Goal: Transaction & Acquisition: Purchase product/service

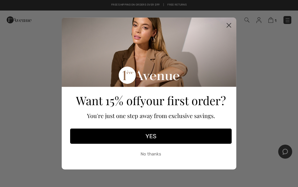
click at [228, 25] on circle "Close dialog" at bounding box center [229, 25] width 10 height 10
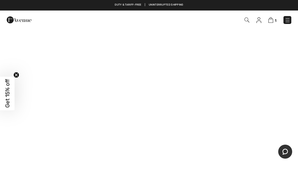
click at [290, 18] on img at bounding box center [288, 20] width 6 height 6
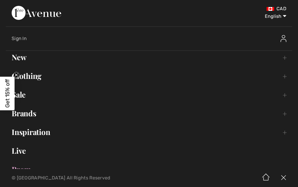
click at [290, 58] on link "New Toggle submenu" at bounding box center [149, 57] width 287 height 13
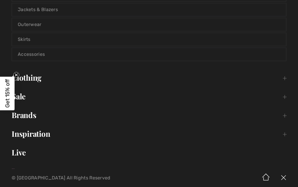
scroll to position [138, 0]
click at [288, 83] on link "Clothing Toggle submenu" at bounding box center [149, 77] width 287 height 13
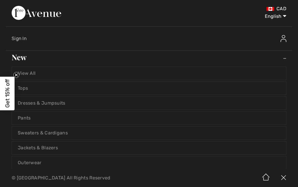
scroll to position [0, 0]
click at [284, 180] on img at bounding box center [283, 177] width 17 height 18
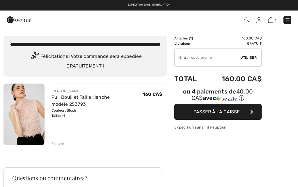
checkbox input "true"
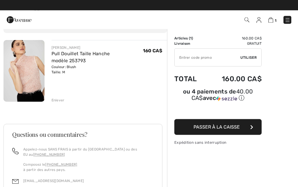
scroll to position [43, 0]
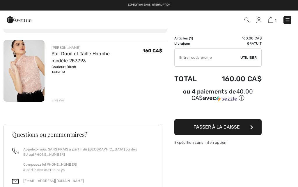
click at [187, 55] on input "TEXT" at bounding box center [208, 57] width 66 height 17
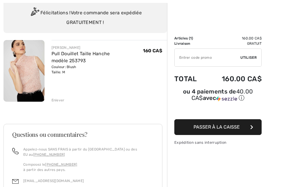
scroll to position [43, 0]
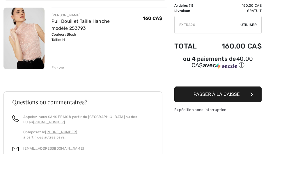
click at [253, 55] on span "Utiliser" at bounding box center [249, 57] width 16 height 5
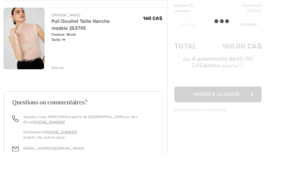
scroll to position [76, 0]
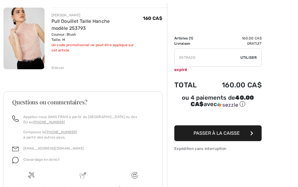
click at [201, 56] on input "TEXT" at bounding box center [208, 57] width 66 height 17
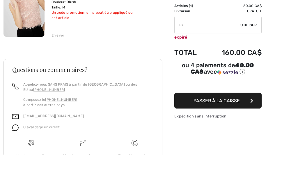
type input "E"
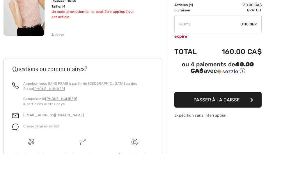
type input "NEW15"
click at [253, 55] on span "Utiliser" at bounding box center [249, 57] width 16 height 5
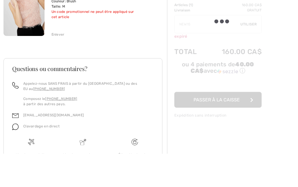
scroll to position [105, 0]
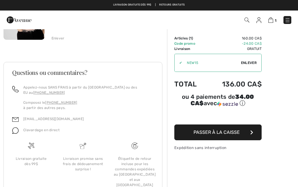
click at [221, 133] on span "Passer à la caisse" at bounding box center [217, 132] width 46 height 6
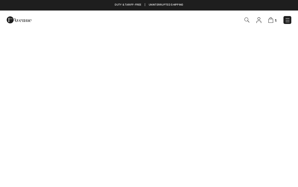
checkbox input "true"
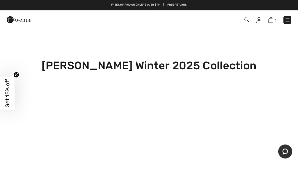
scroll to position [442, 0]
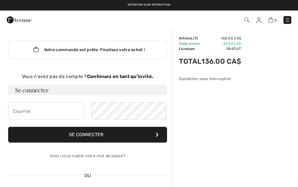
click at [131, 75] on strong "Continuez en tant qu'invité." at bounding box center [120, 76] width 66 height 6
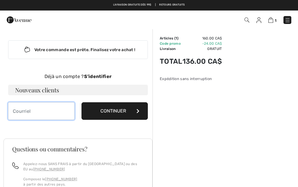
click at [24, 103] on input "email" at bounding box center [41, 110] width 66 height 17
type input "[EMAIL_ADDRESS][DOMAIN_NAME]"
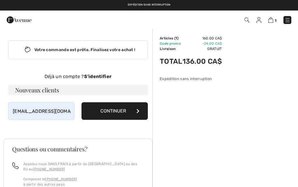
click at [136, 110] on button "Continuer" at bounding box center [115, 110] width 66 height 17
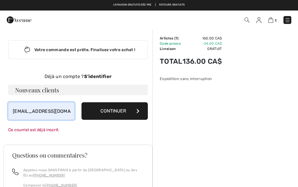
click at [67, 108] on input "[EMAIL_ADDRESS][DOMAIN_NAME]" at bounding box center [41, 110] width 66 height 17
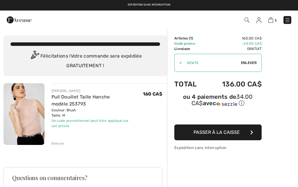
click at [215, 133] on span "Passer à la caisse" at bounding box center [217, 132] width 46 height 6
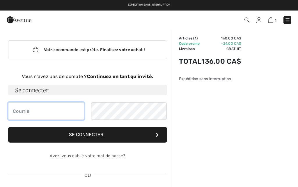
click at [22, 108] on input "email" at bounding box center [46, 110] width 76 height 17
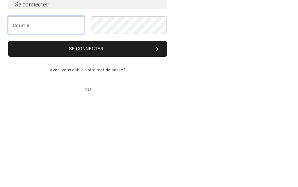
type input "[EMAIL_ADDRESS][DOMAIN_NAME]"
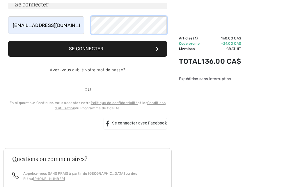
scroll to position [83, 0]
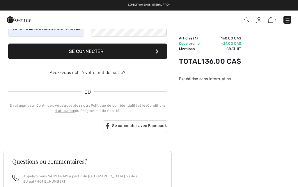
click at [135, 48] on button "Se connecter" at bounding box center [87, 51] width 159 height 16
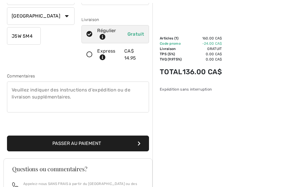
scroll to position [121, 0]
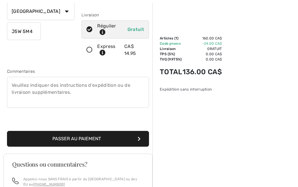
click at [85, 135] on button "Passer au paiement" at bounding box center [78, 139] width 142 height 16
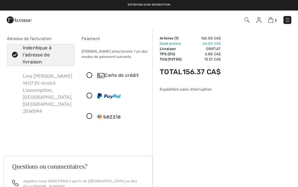
click at [89, 74] on icon at bounding box center [89, 75] width 15 height 6
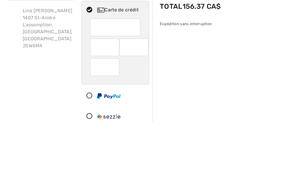
click at [105, 104] on div at bounding box center [104, 112] width 29 height 17
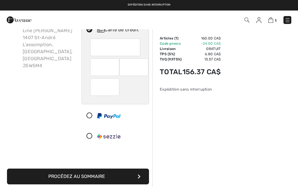
scroll to position [45, 0]
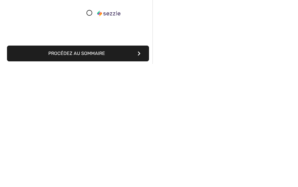
click at [93, 168] on button "Procédez au sommaire" at bounding box center [78, 176] width 142 height 16
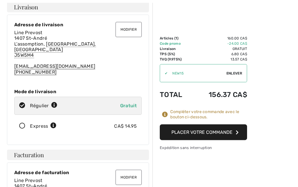
scroll to position [31, 0]
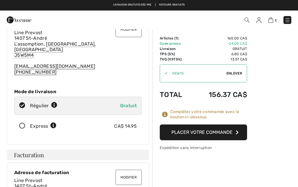
click at [217, 130] on button "Placer votre commande" at bounding box center [203, 132] width 87 height 16
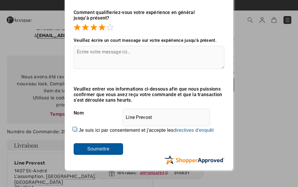
scroll to position [29, 0]
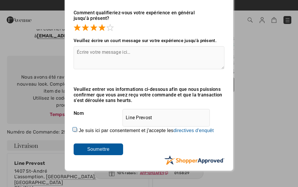
click at [102, 147] on input "Soumettre" at bounding box center [99, 149] width 50 height 12
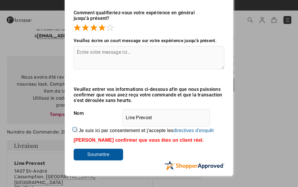
click at [78, 129] on input "Je suis ici par consentement et j'accepte les En soumettant une évaluation, vou…" at bounding box center [76, 130] width 4 height 4
checkbox input "true"
click at [103, 158] on input "Soumettre" at bounding box center [99, 154] width 50 height 12
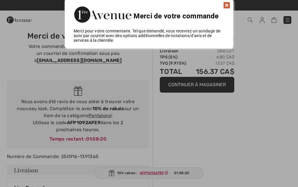
scroll to position [0, 0]
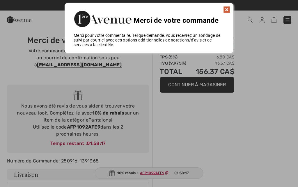
click at [229, 10] on img at bounding box center [227, 9] width 7 height 7
